Goal: Check status: Check status

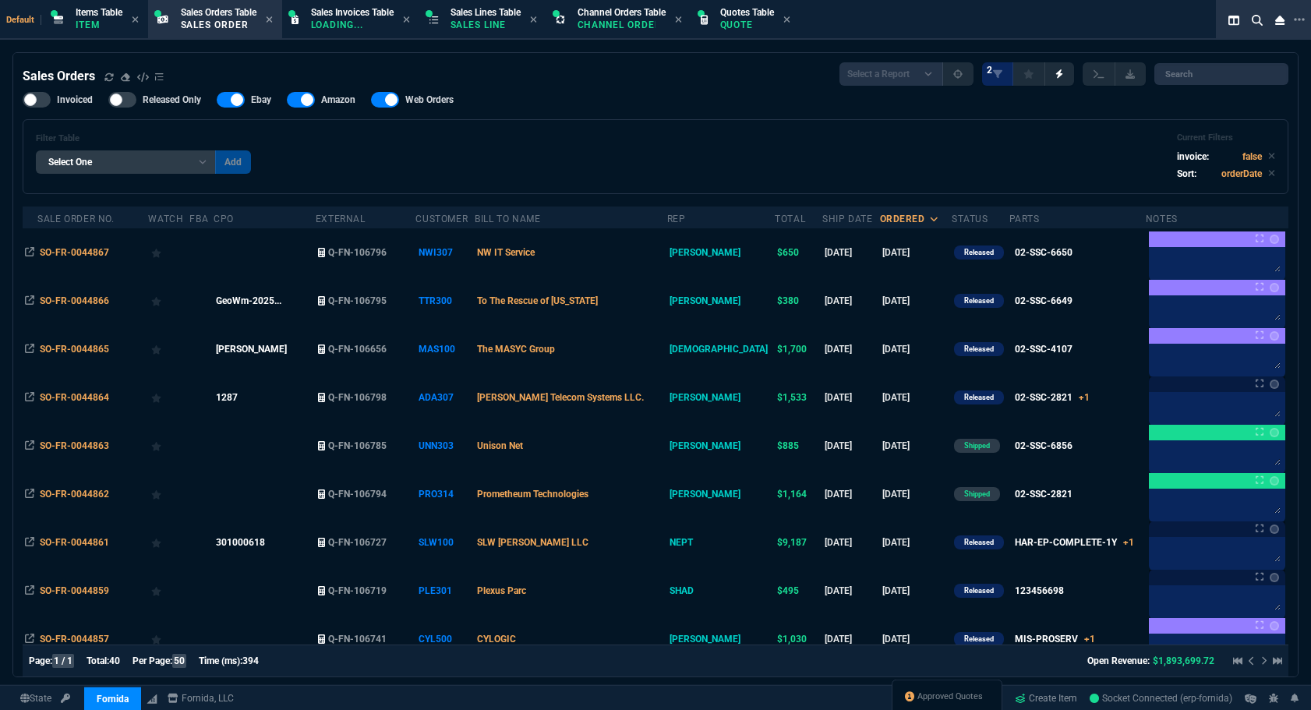
select select "12: [PERSON_NAME]"
select select
click at [252, 30] on p "Sales Order" at bounding box center [219, 25] width 76 height 12
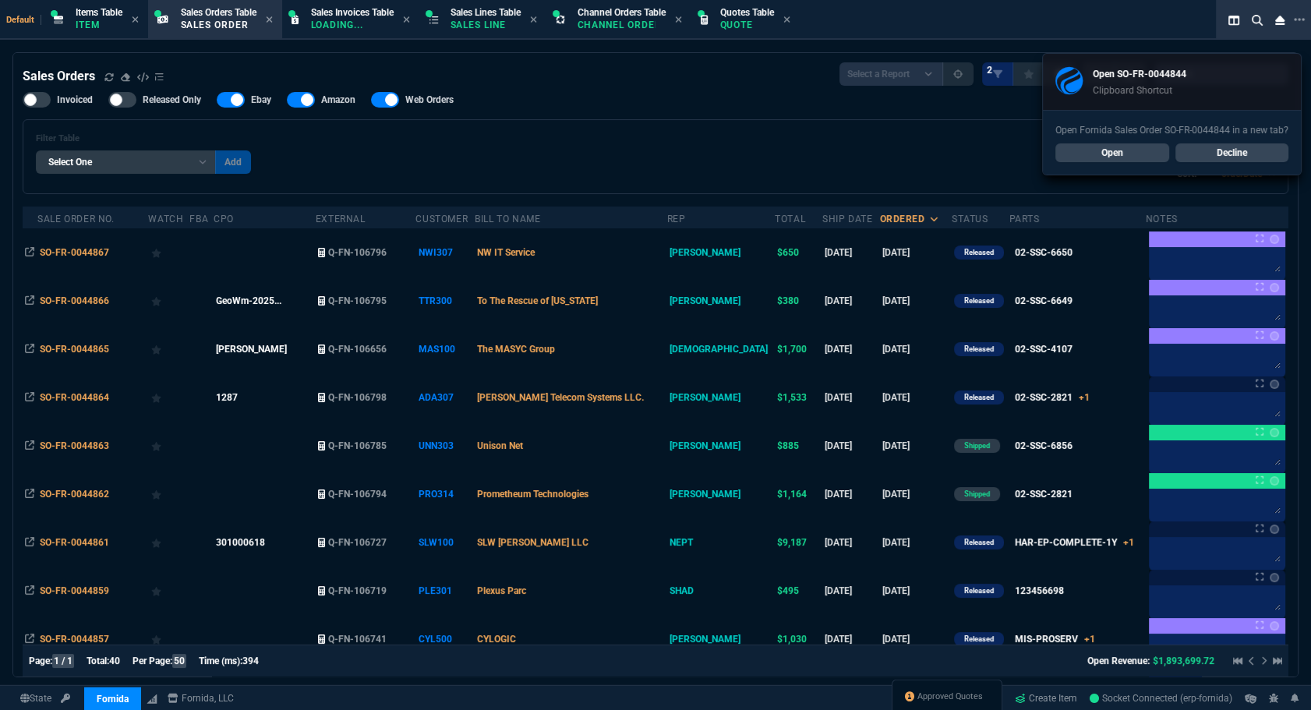
click at [1085, 154] on link "Open" at bounding box center [1112, 152] width 114 height 19
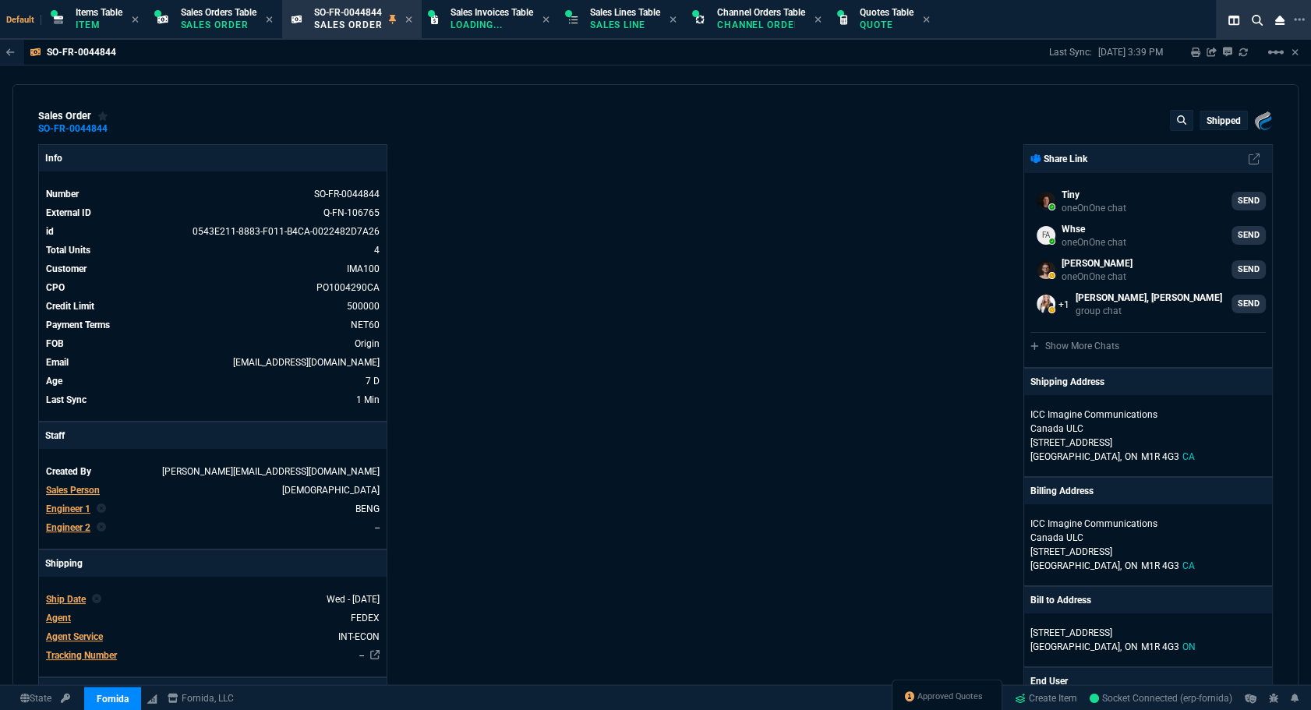
click at [347, 123] on div "sales order SO-FR-0044844 Shipped Fornida, LLC 2609 Technology Dr Suite 300 Pla…" at bounding box center [655, 122] width 1234 height 25
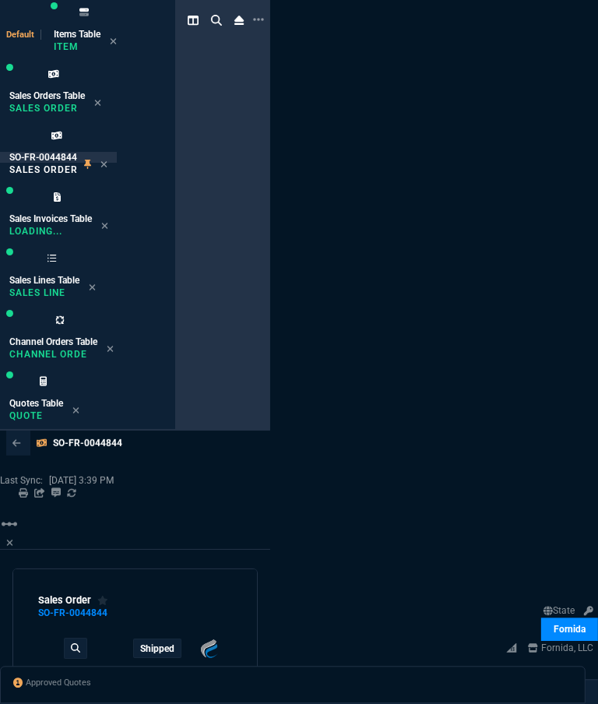
drag, startPoint x: 598, startPoint y: 232, endPoint x: 625, endPoint y: 230, distance: 27.4
drag, startPoint x: 625, startPoint y: 230, endPoint x: 598, endPoint y: 242, distance: 29.7
click at [598, 242] on div "Default Items Table Item Sales Orders Table Sales Order SO-FR-0044844 Sales Ord…" at bounding box center [299, 621] width 598 height 1242
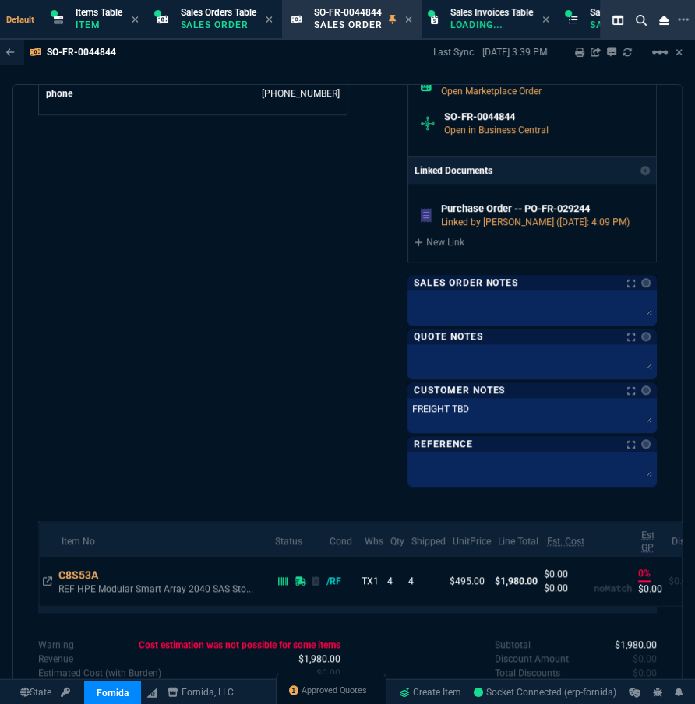
scroll to position [782, 0]
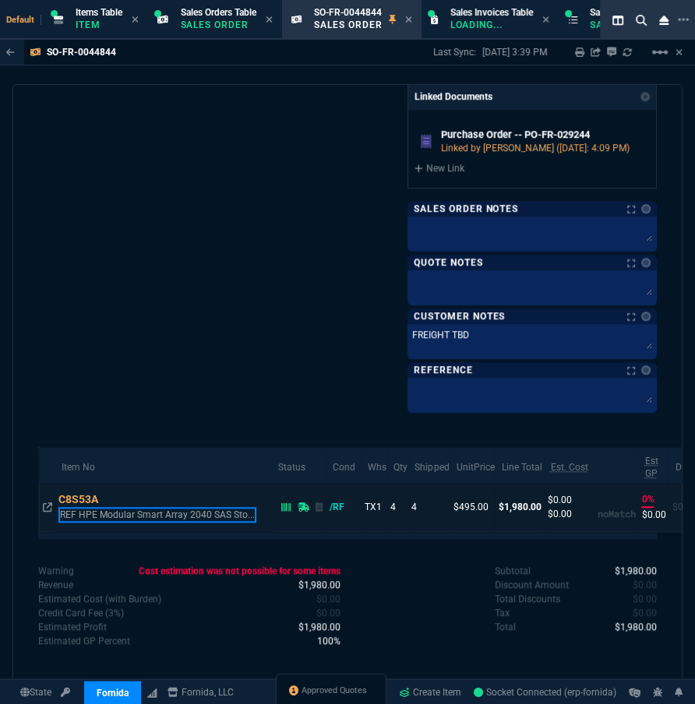
click at [121, 512] on p "REF HPE Modular Smart Array 2040 SAS Sto..." at bounding box center [157, 515] width 198 height 16
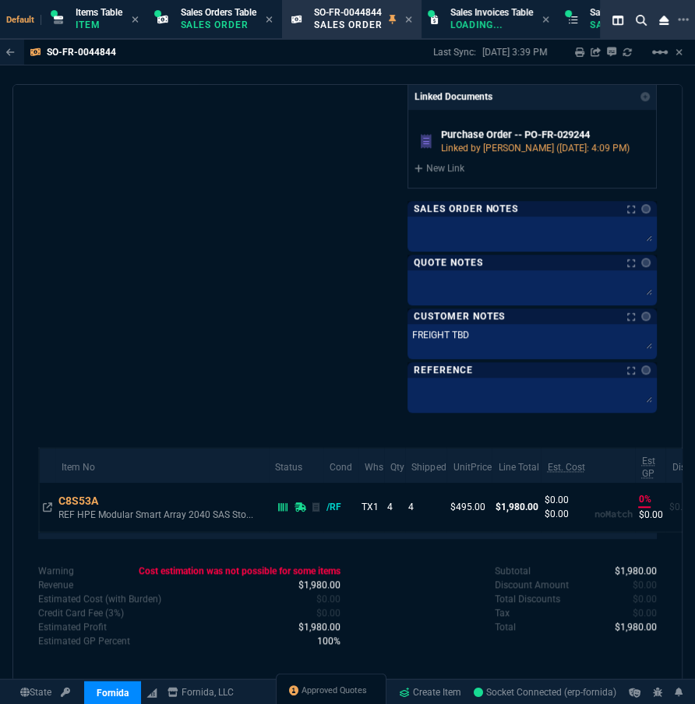
scroll to position [783, 0]
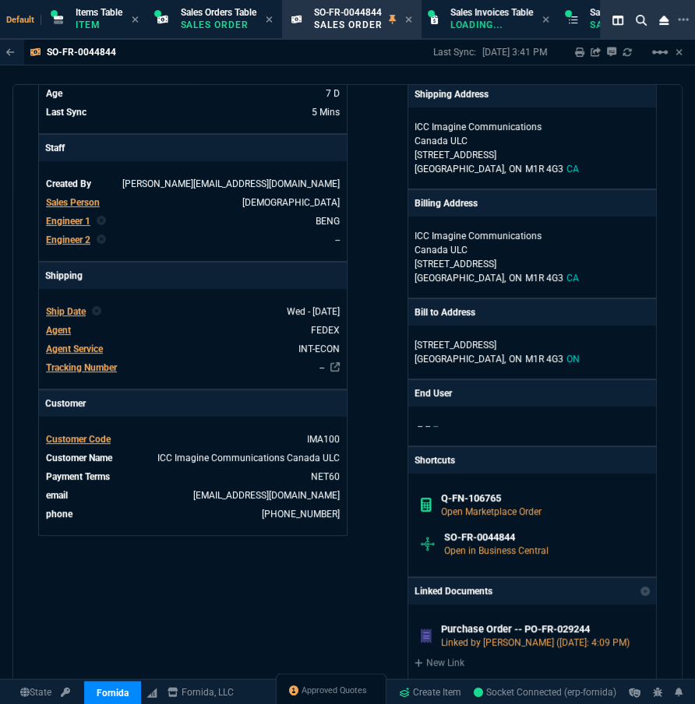
scroll to position [358, 0]
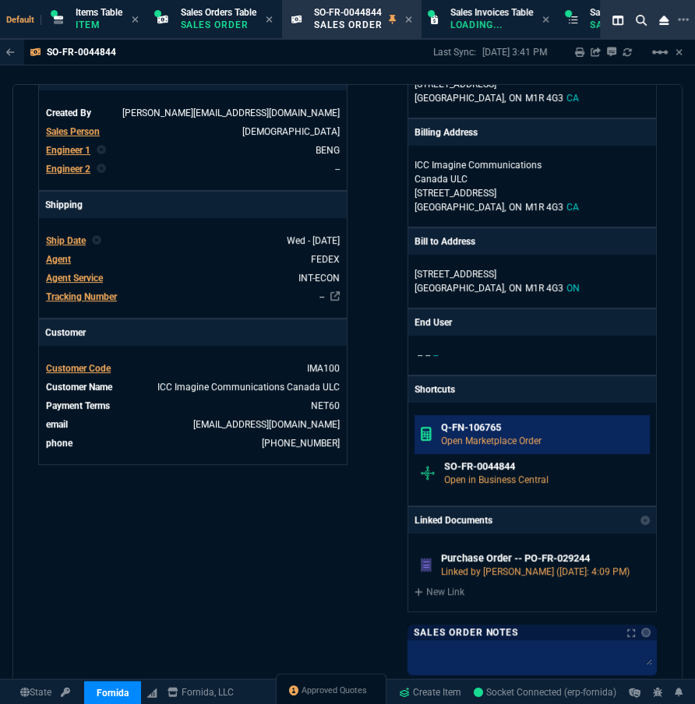
click at [488, 426] on h6 "Q-FN-106765" at bounding box center [542, 428] width 203 height 12
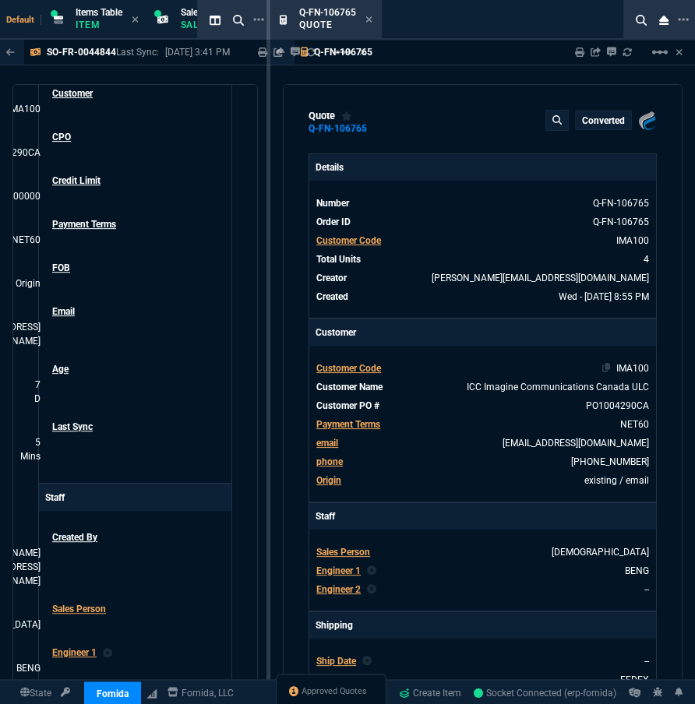
type input "40"
type input "200"
type input "74"
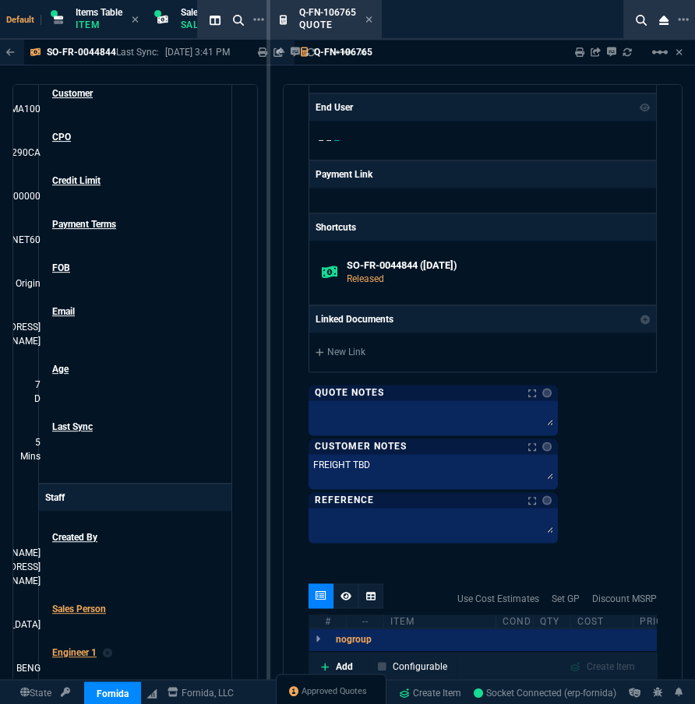
scroll to position [1133, 0]
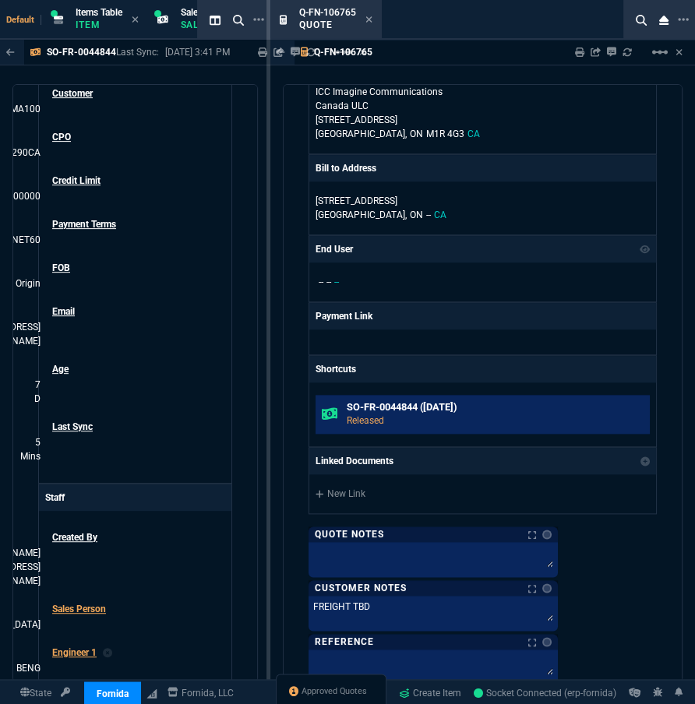
click at [437, 406] on h6 "SO-FR-0044844 (9-1-25)" at bounding box center [495, 407] width 297 height 12
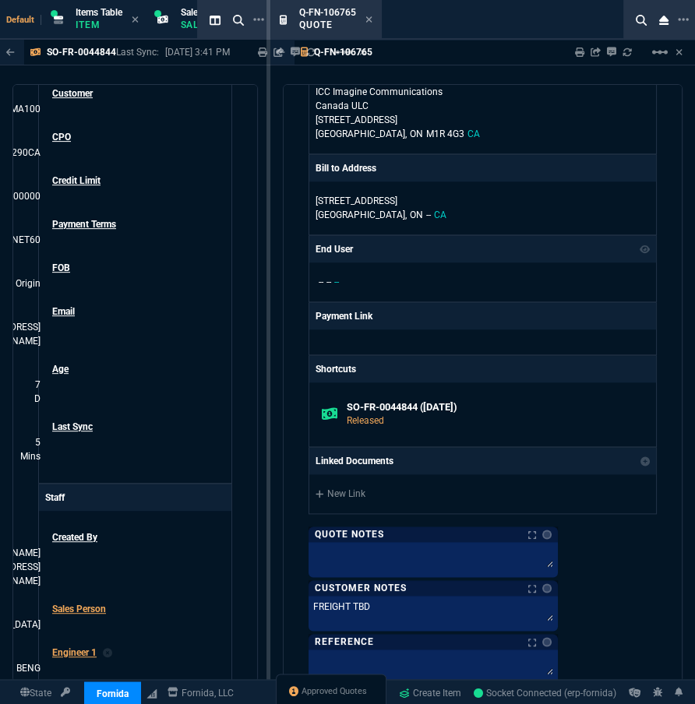
click at [0, 397] on div "SO-FR-0044844 Last Sync: 9/2/25, 3:41 PM Sharing SO-FR-0044844 Link Dev Link Sh…" at bounding box center [135, 399] width 270 height 718
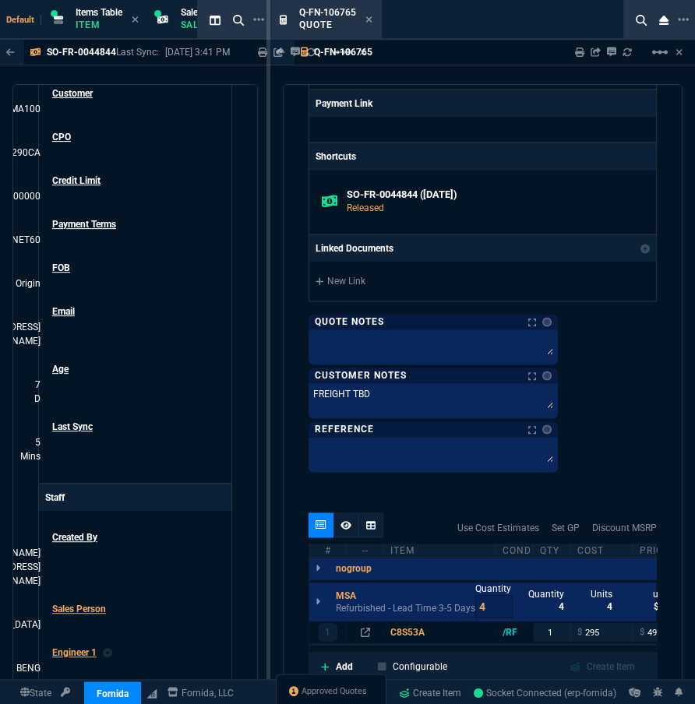
scroll to position [1726, 0]
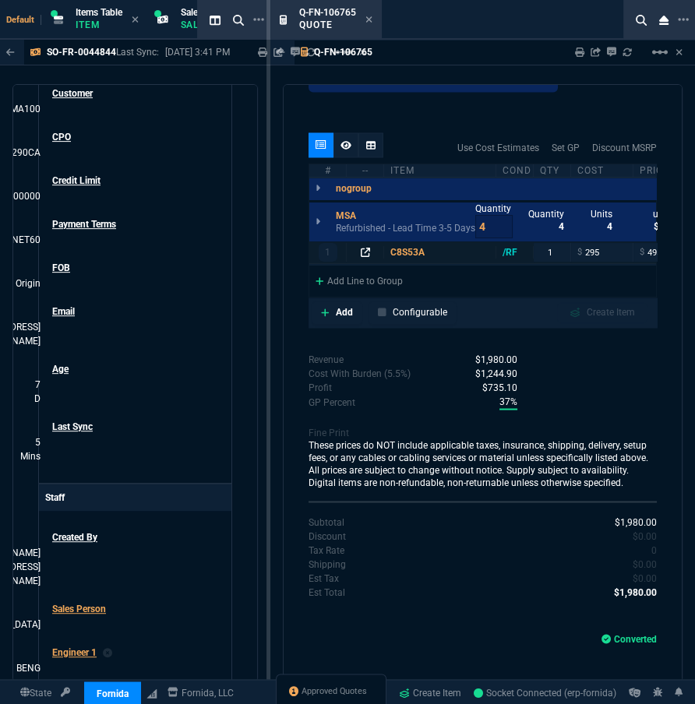
click at [369, 251] on icon at bounding box center [365, 252] width 9 height 9
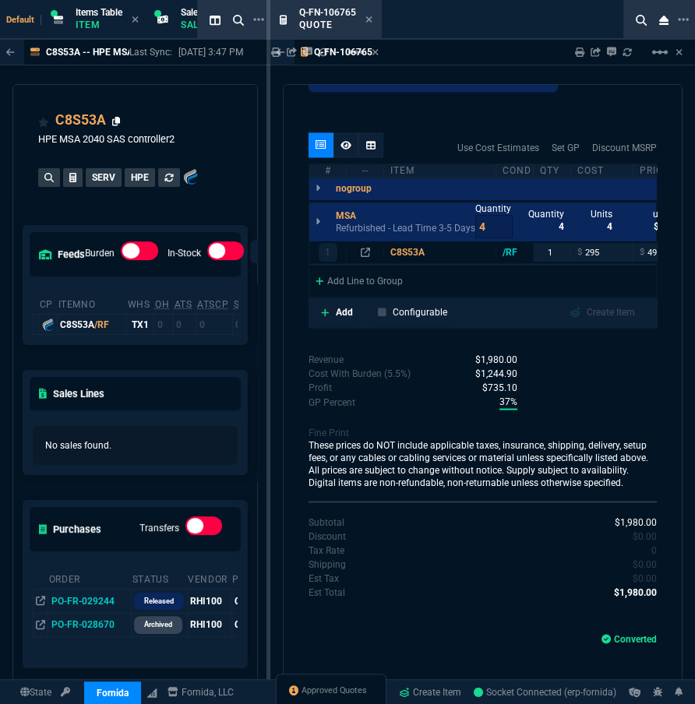
click at [112, 120] on icon at bounding box center [116, 121] width 9 height 9
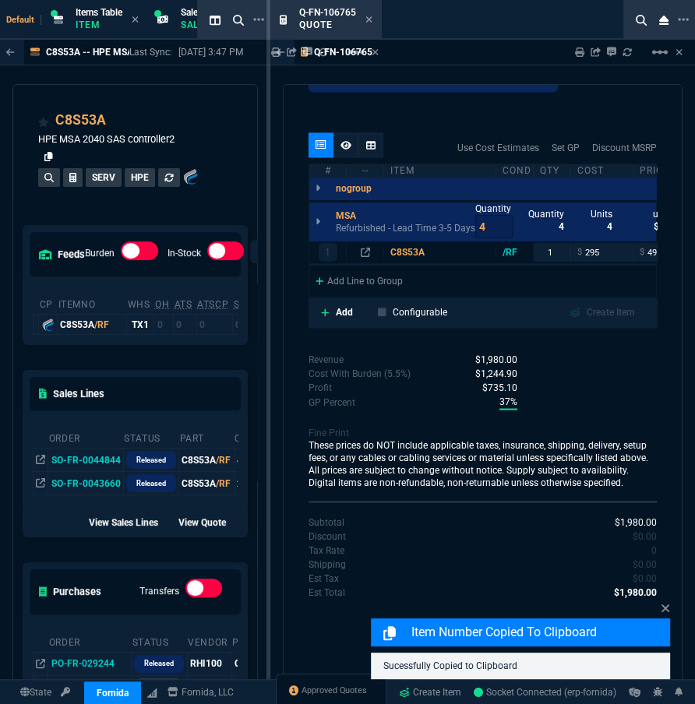
click at [48, 156] on icon at bounding box center [48, 156] width 9 height 9
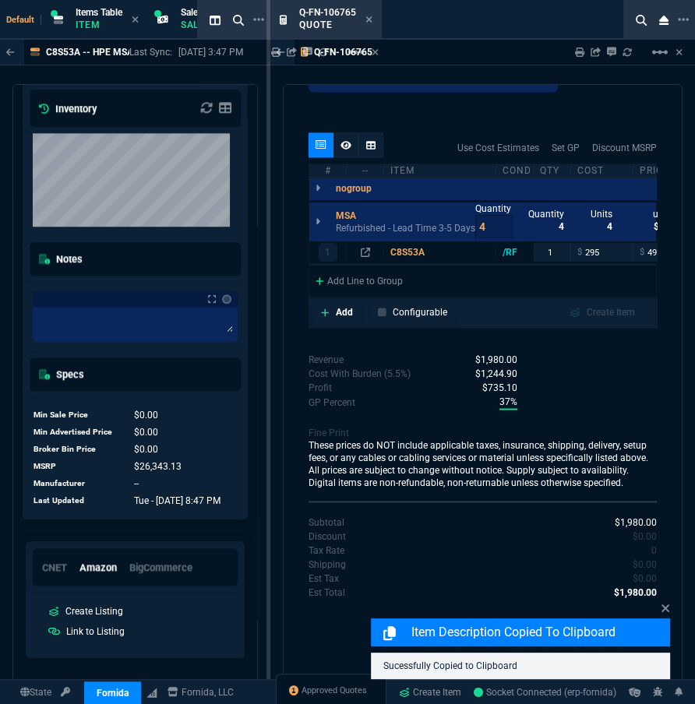
scroll to position [879, 0]
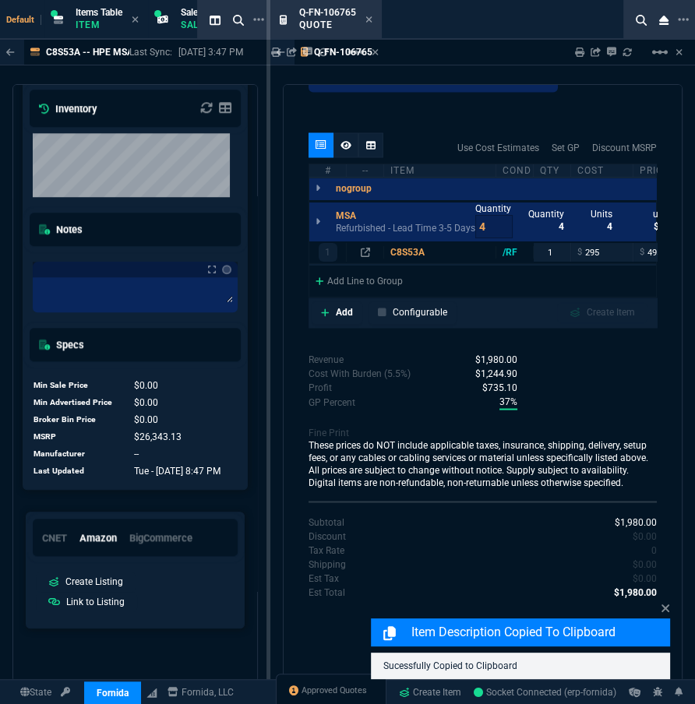
click at [277, 111] on div "Q-FN-106765 Sharing Q-FN-106765 Link Dev Link Share on Teams linear_scale quote…" at bounding box center [482, 399] width 425 height 718
click at [369, 17] on icon at bounding box center [368, 19] width 7 height 9
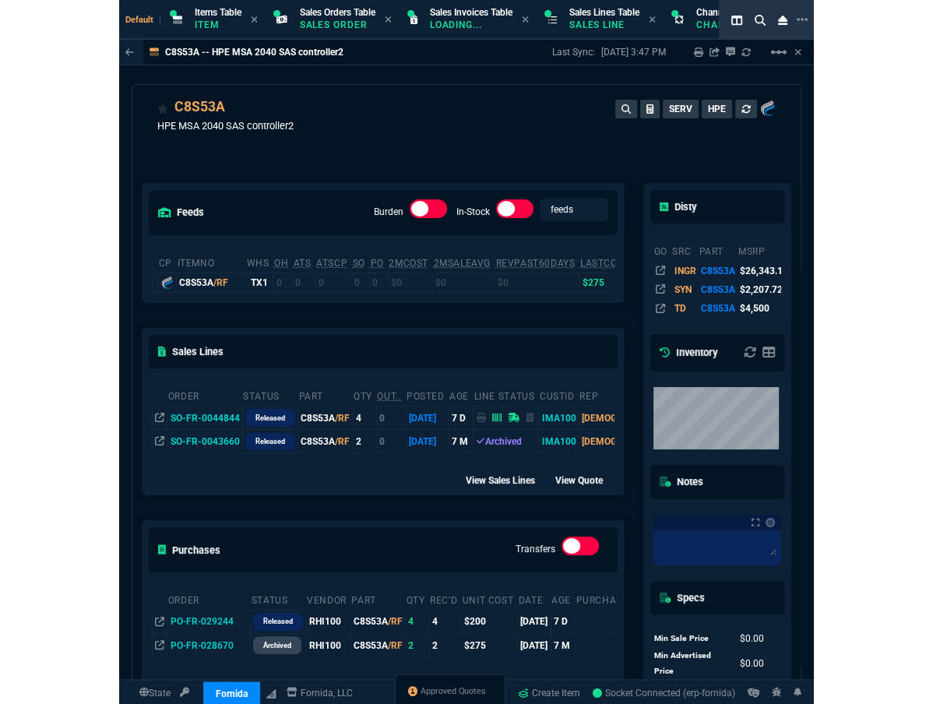
scroll to position [0, 0]
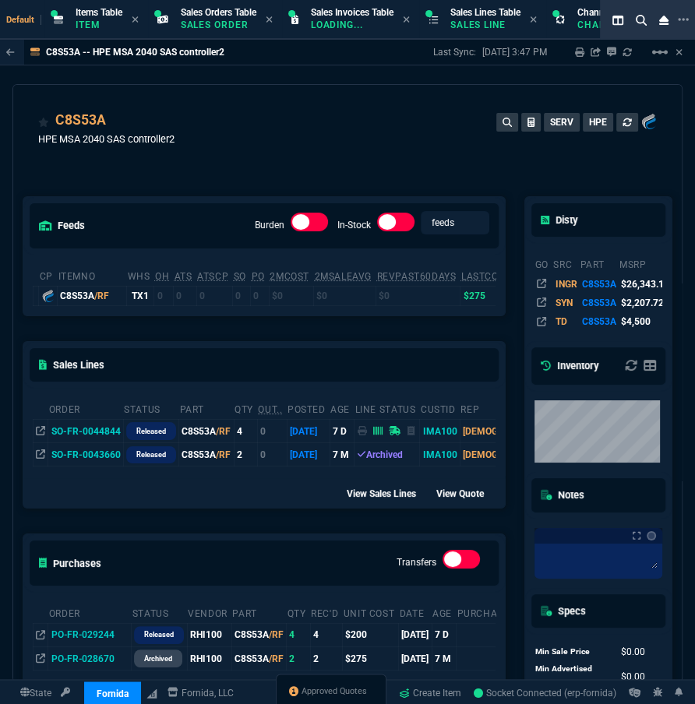
drag, startPoint x: 226, startPoint y: 96, endPoint x: 244, endPoint y: 98, distance: 18.1
click at [226, 96] on div "C8S53A HPE MSA 2040 SAS controller2 SERV HPE" at bounding box center [347, 131] width 669 height 93
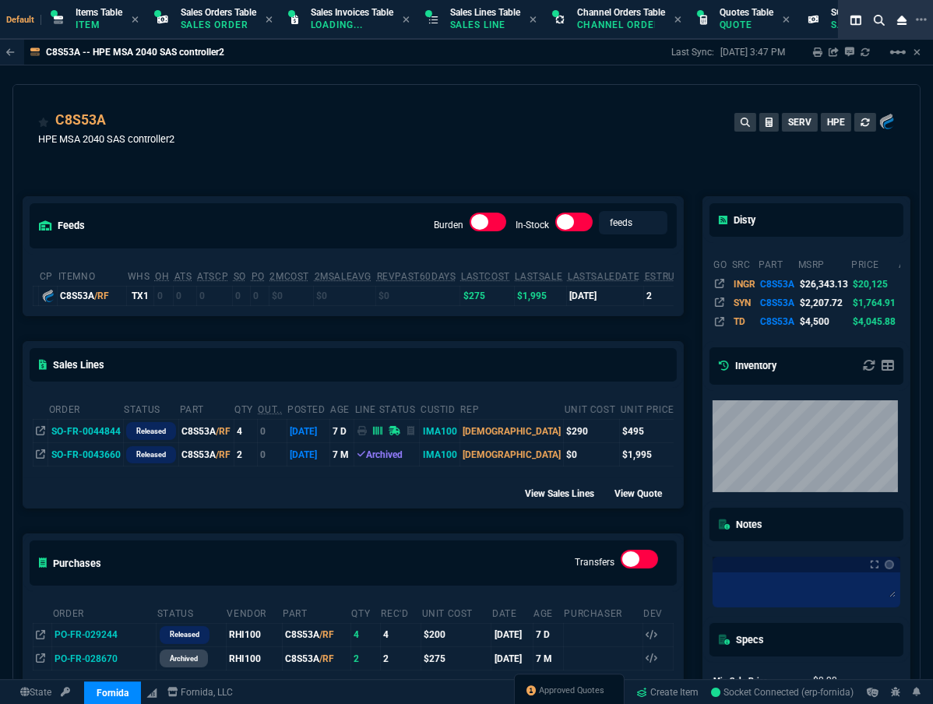
click at [90, 434] on td "SO-FR-0044844" at bounding box center [85, 431] width 75 height 23
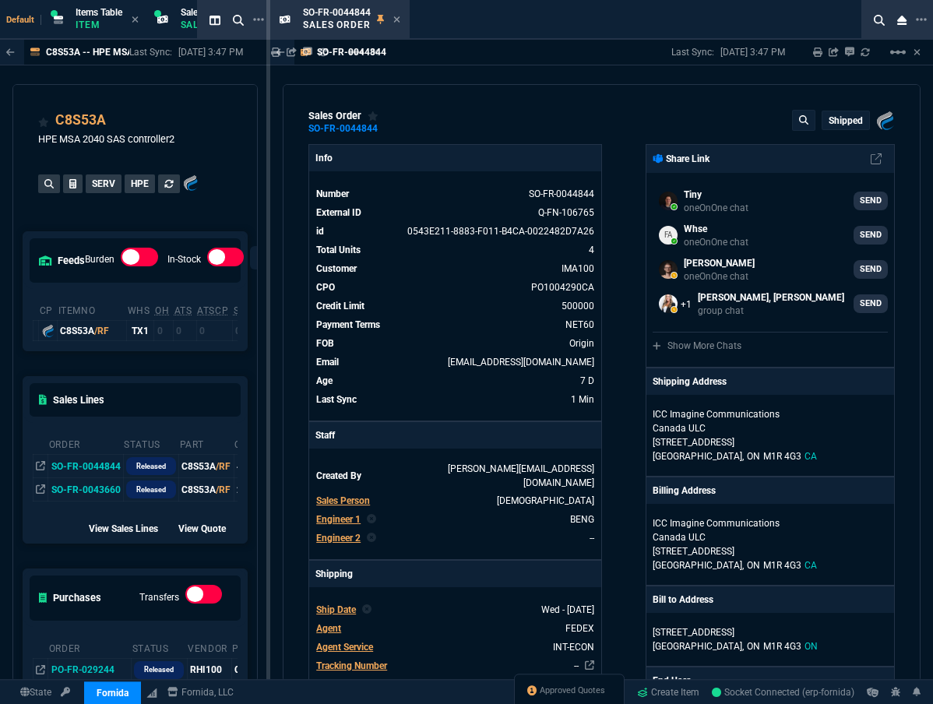
select select "12: [PERSON_NAME]"
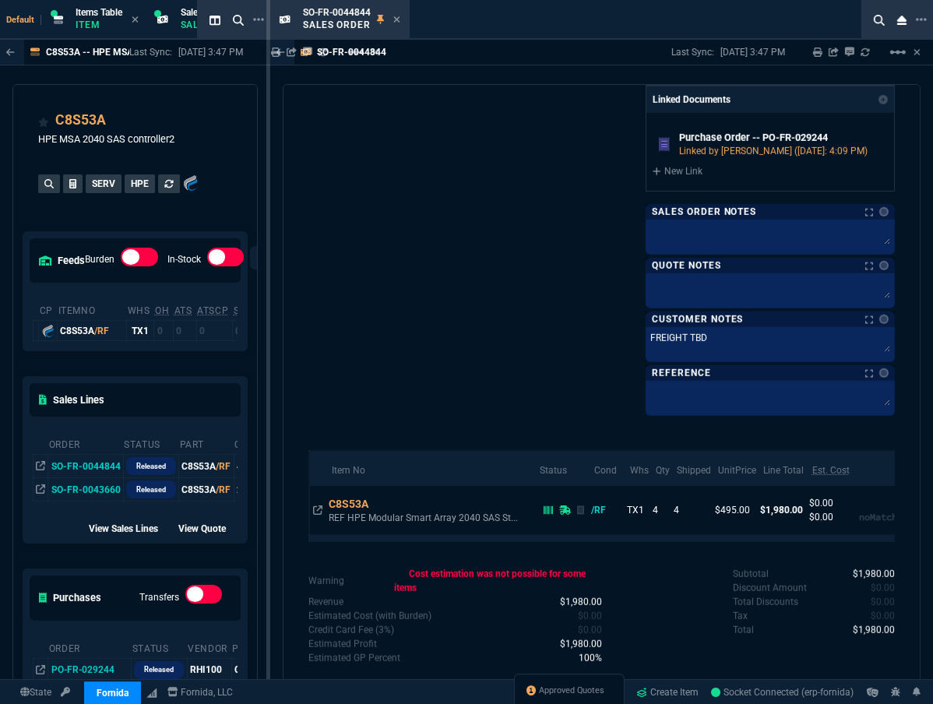
click at [293, 341] on div "sales order SO-FR-0044844 Shipped Fornida, LLC [STREET_ADDRESS] Info Number SO-…" at bounding box center [602, 383] width 638 height 598
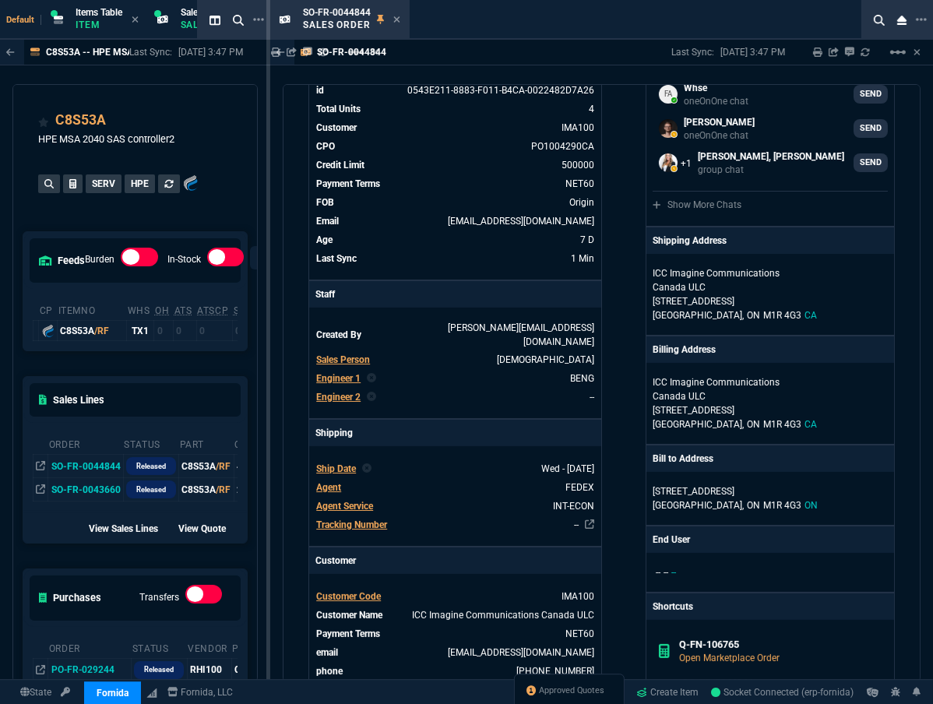
scroll to position [0, 0]
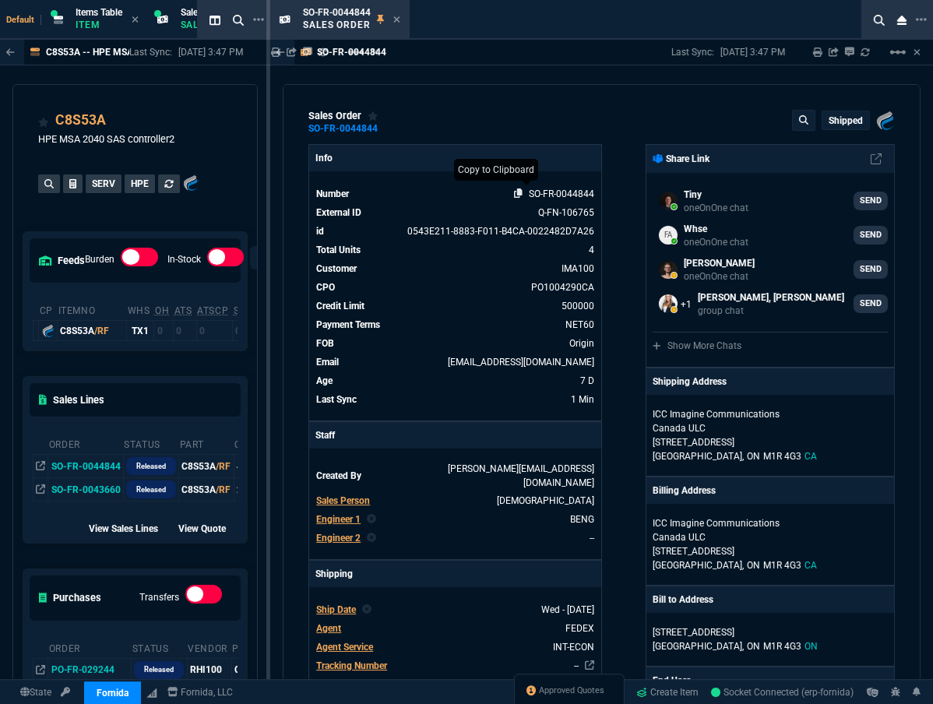
click at [514, 194] on icon at bounding box center [518, 193] width 9 height 9
click at [397, 21] on icon at bounding box center [397, 19] width 7 height 9
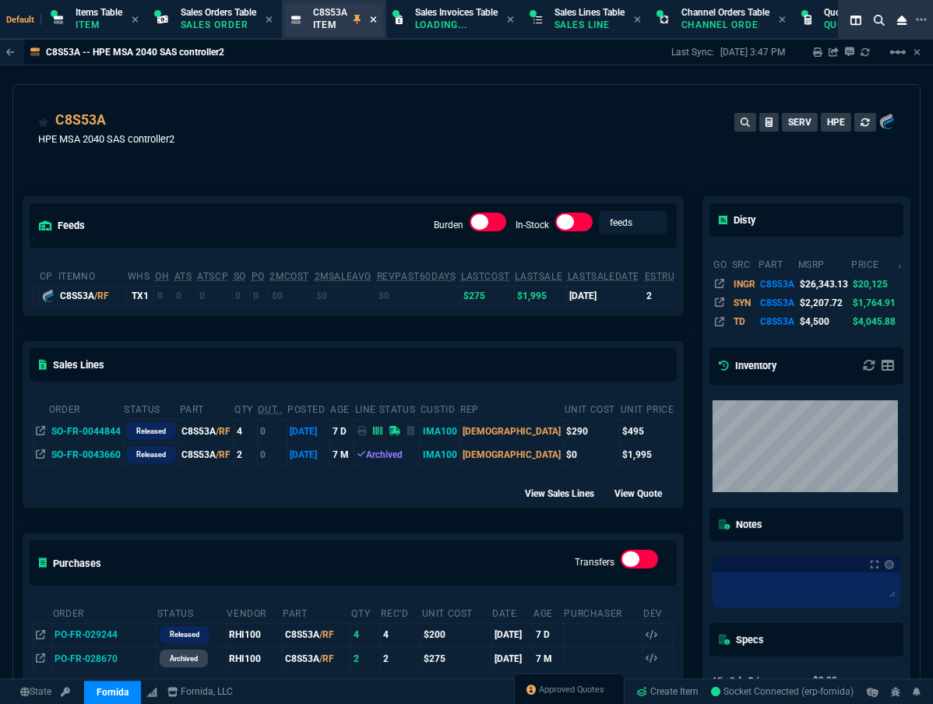
click at [373, 19] on div "C8S53A Item" at bounding box center [345, 19] width 64 height 27
click at [377, 22] on icon at bounding box center [373, 19] width 7 height 9
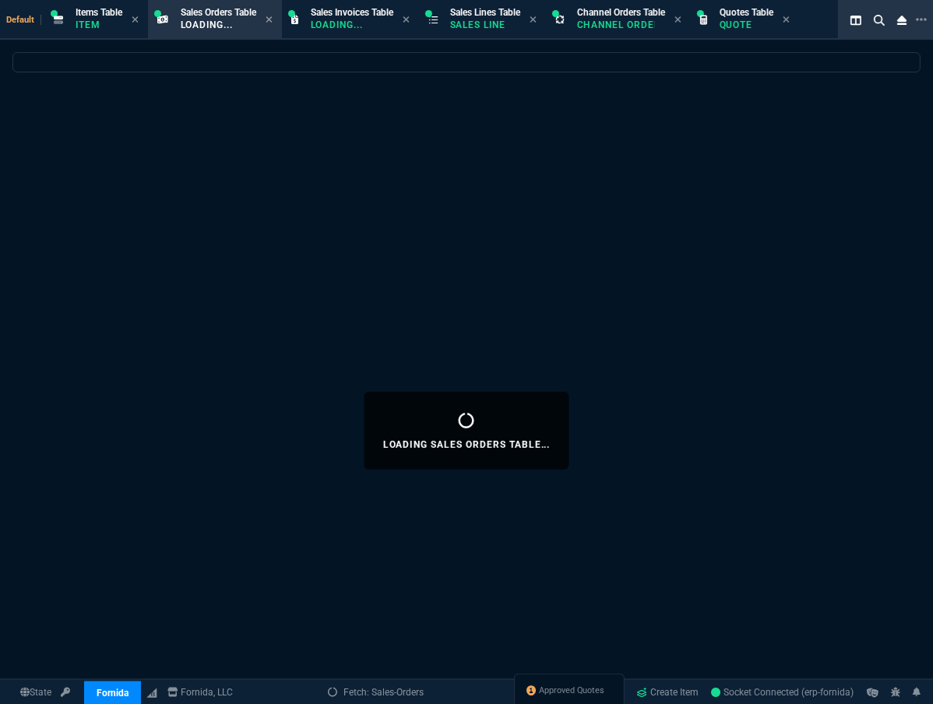
click at [682, 23] on div "Channel Orders Table Channel Order" at bounding box center [629, 19] width 104 height 27
